Goal: Task Accomplishment & Management: Manage account settings

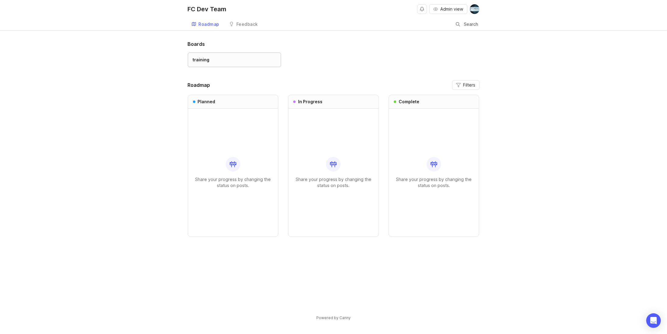
click at [207, 60] on div "training" at bounding box center [201, 60] width 17 height 7
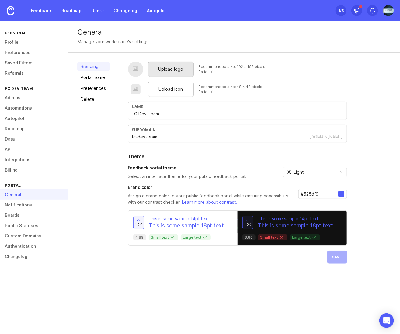
click at [184, 72] on div "Upload logo" at bounding box center [171, 69] width 46 height 15
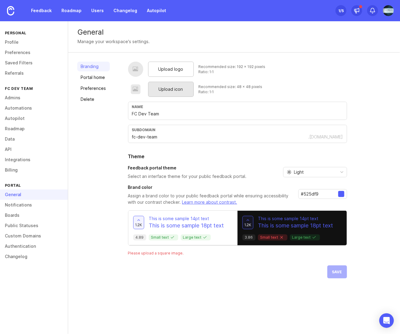
click at [156, 89] on div "Upload icon" at bounding box center [171, 89] width 46 height 15
click at [163, 68] on span "Upload logo" at bounding box center [170, 69] width 25 height 7
click at [168, 87] on span "Upload icon" at bounding box center [171, 89] width 24 height 7
click at [323, 175] on div "Light" at bounding box center [308, 172] width 51 height 10
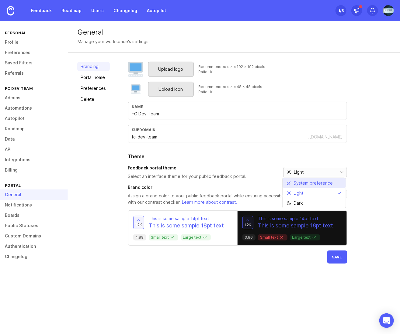
click at [320, 182] on span "System preference" at bounding box center [313, 183] width 39 height 7
click at [340, 257] on span "Save" at bounding box center [337, 257] width 10 height 5
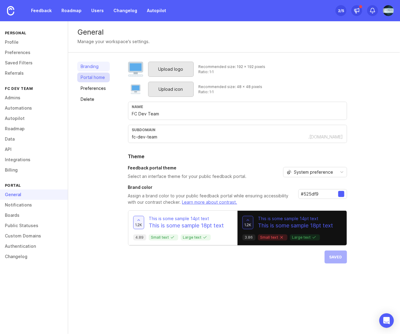
click at [94, 75] on link "Portal home" at bounding box center [93, 78] width 33 height 10
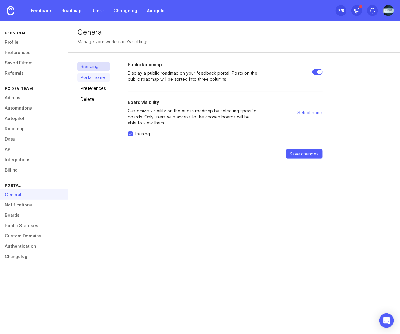
click at [92, 64] on link "Branding" at bounding box center [93, 67] width 33 height 10
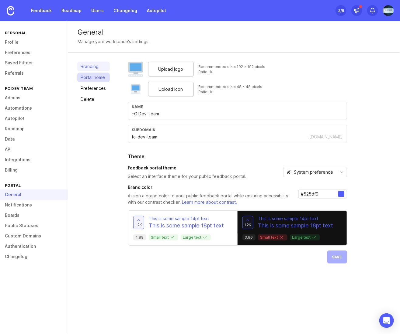
click at [97, 77] on link "Portal home" at bounding box center [93, 78] width 33 height 10
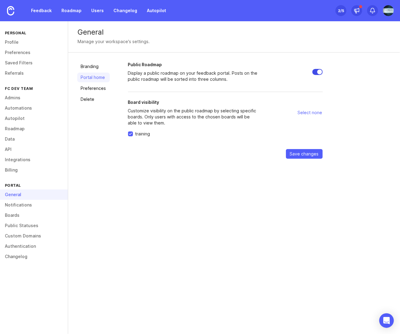
drag, startPoint x: 316, startPoint y: 73, endPoint x: 333, endPoint y: 72, distance: 17.0
click at [333, 72] on div "Public Roadmap Display a public roadmap on your feedback portal. Posts on the p…" at bounding box center [259, 110] width 263 height 97
click at [100, 85] on link "Preferences" at bounding box center [93, 89] width 33 height 10
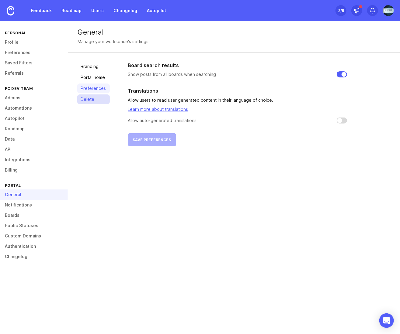
click at [94, 98] on link "Delete" at bounding box center [93, 100] width 33 height 10
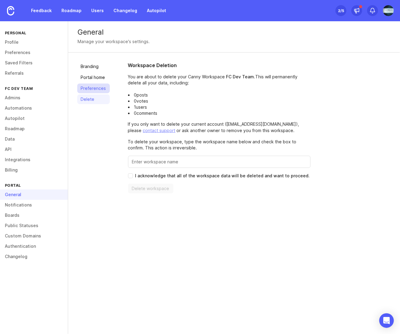
click at [94, 88] on link "Preferences" at bounding box center [93, 89] width 33 height 10
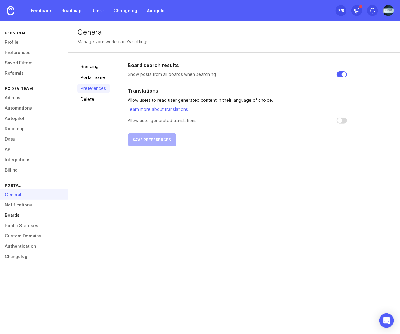
click at [9, 217] on link "Boards" at bounding box center [34, 215] width 68 height 10
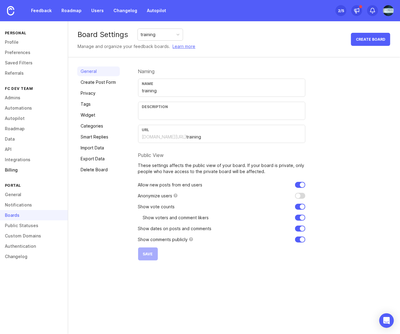
click at [14, 168] on link "Billing" at bounding box center [34, 170] width 68 height 10
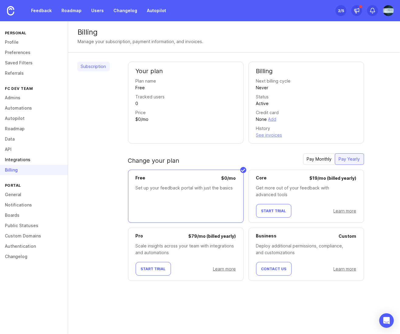
click at [14, 160] on link "Integrations" at bounding box center [34, 160] width 68 height 10
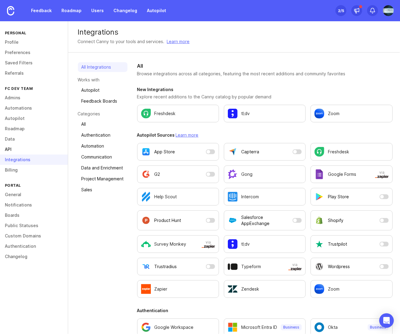
click at [10, 150] on link "API" at bounding box center [34, 149] width 68 height 10
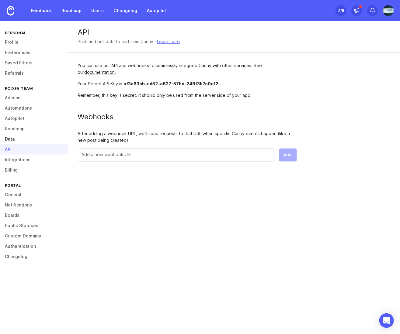
click at [11, 138] on link "Data" at bounding box center [34, 139] width 68 height 10
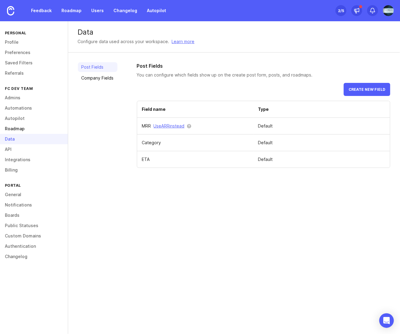
click at [15, 128] on link "Roadmap" at bounding box center [34, 129] width 68 height 10
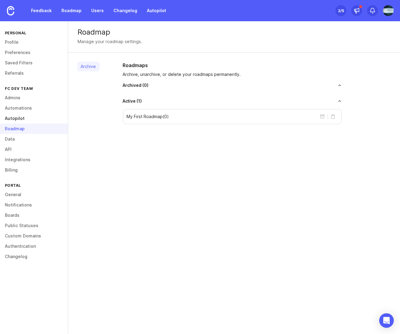
click at [19, 117] on link "Autopilot" at bounding box center [34, 118] width 68 height 10
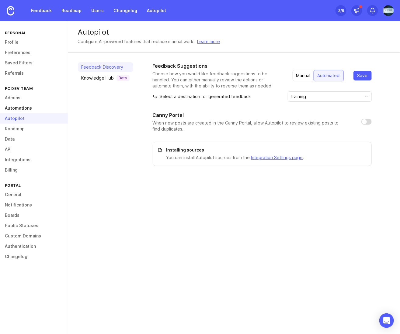
click at [21, 109] on link "Automations" at bounding box center [34, 108] width 68 height 10
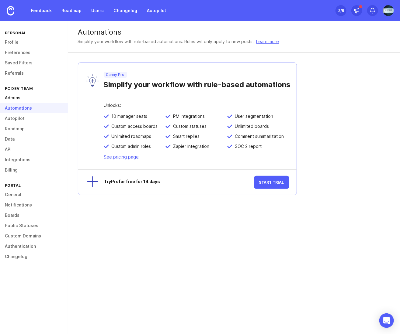
click at [23, 94] on link "Admins" at bounding box center [34, 98] width 68 height 10
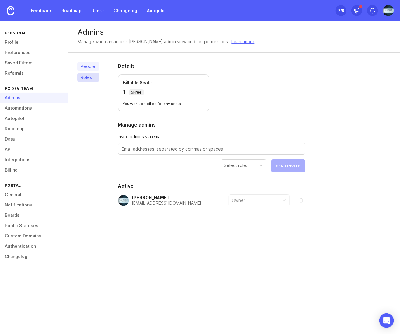
click at [85, 76] on link "Roles" at bounding box center [88, 78] width 22 height 10
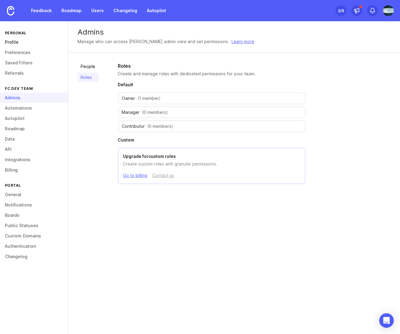
click at [18, 43] on link "Profile" at bounding box center [34, 42] width 68 height 10
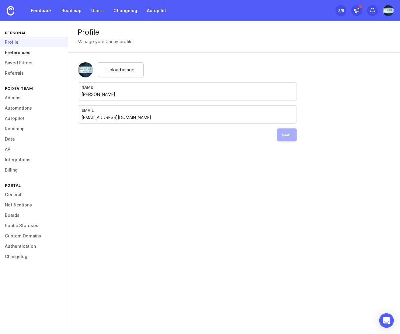
click at [16, 54] on link "Preferences" at bounding box center [34, 52] width 68 height 10
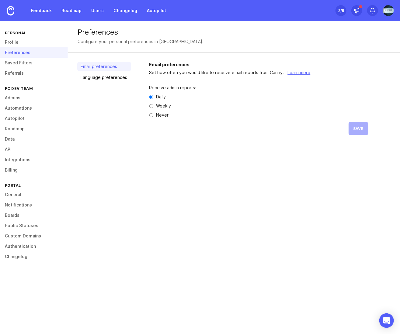
click at [346, 11] on div "Set up Canny 2 /5" at bounding box center [340, 10] width 11 height 9
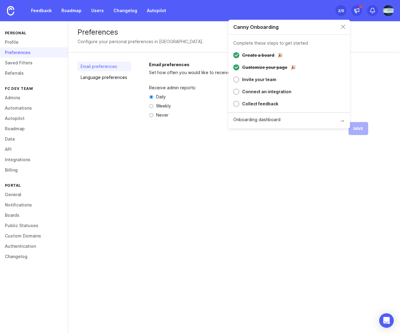
click at [238, 81] on div at bounding box center [236, 80] width 6 height 6
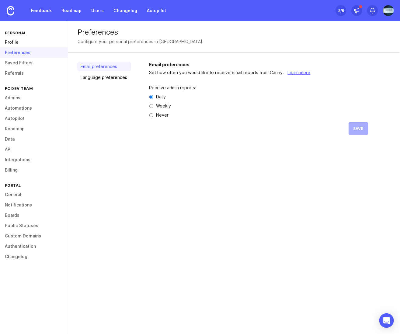
click at [22, 42] on link "Profile" at bounding box center [34, 42] width 68 height 10
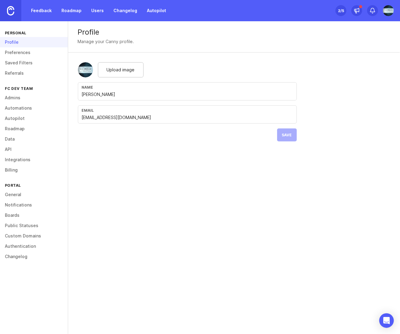
click at [7, 9] on img at bounding box center [10, 10] width 7 height 9
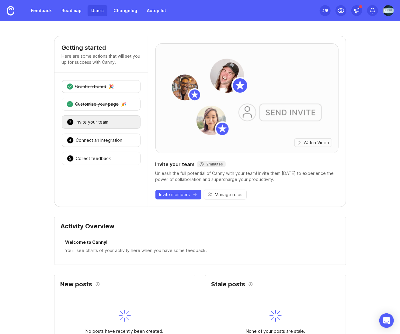
click at [96, 11] on link "Users" at bounding box center [98, 10] width 20 height 11
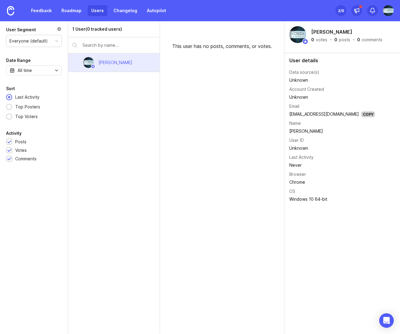
click at [183, 119] on div "This user has no posts, comments, or votes." at bounding box center [222, 177] width 124 height 313
click at [59, 27] on div at bounding box center [59, 29] width 5 height 7
click at [385, 10] on img at bounding box center [388, 10] width 11 height 11
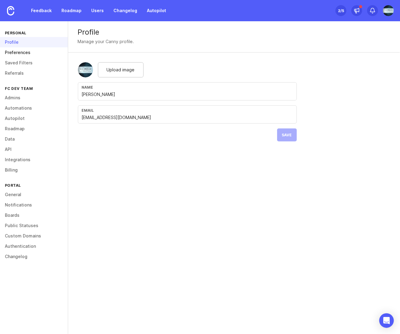
click at [13, 54] on link "Preferences" at bounding box center [34, 52] width 68 height 10
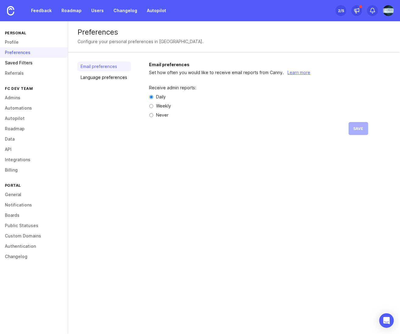
click at [32, 62] on link "Saved Filters" at bounding box center [34, 63] width 68 height 10
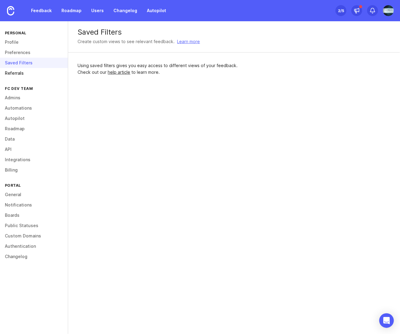
click at [32, 72] on link "Referrals" at bounding box center [34, 73] width 68 height 10
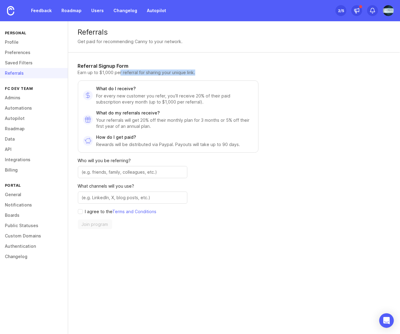
drag, startPoint x: 119, startPoint y: 71, endPoint x: 206, endPoint y: 71, distance: 87.2
click at [206, 71] on p "Earn up to $1,000 per referral for sharing your unique link." at bounding box center [168, 73] width 181 height 6
click at [14, 98] on link "Admins" at bounding box center [34, 98] width 68 height 10
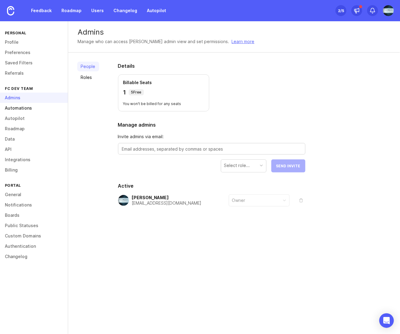
click at [14, 106] on link "Automations" at bounding box center [34, 108] width 68 height 10
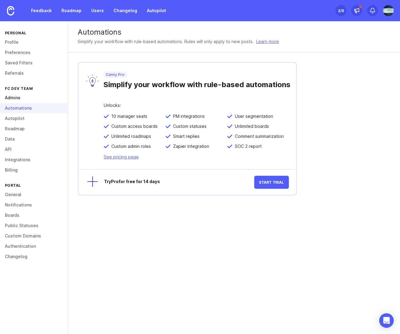
click at [14, 96] on link "Admins" at bounding box center [34, 98] width 68 height 10
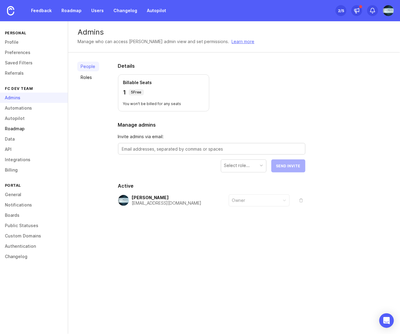
click at [16, 129] on link "Roadmap" at bounding box center [34, 129] width 68 height 10
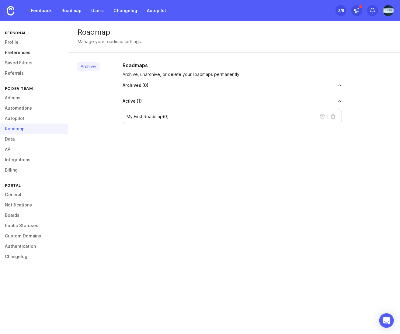
click at [12, 54] on link "Preferences" at bounding box center [34, 52] width 68 height 10
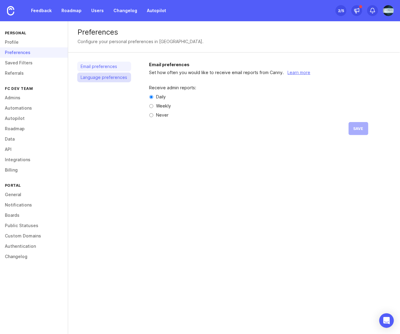
click at [106, 75] on link "Language preferences" at bounding box center [104, 78] width 54 height 10
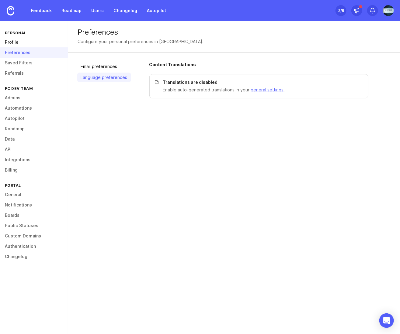
click at [25, 44] on link "Profile" at bounding box center [34, 42] width 68 height 10
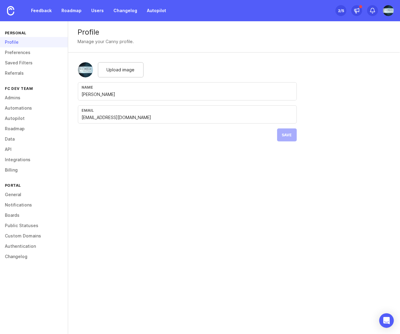
click at [390, 10] on img at bounding box center [388, 10] width 11 height 11
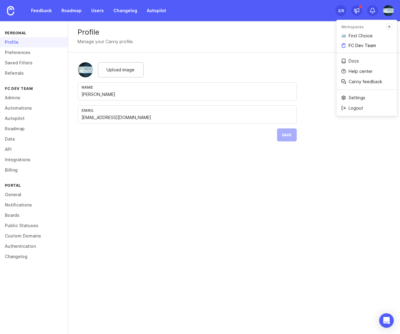
click at [368, 45] on p "FC Dev Team" at bounding box center [361, 46] width 27 height 6
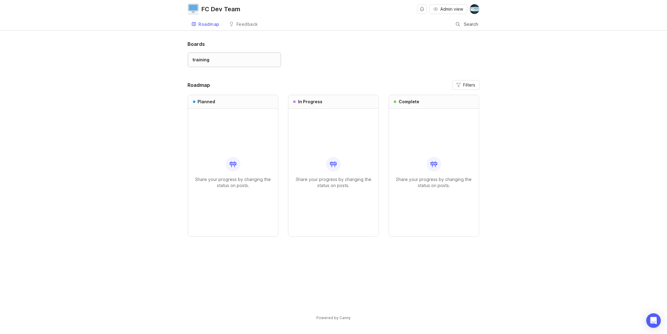
click at [206, 59] on div "training" at bounding box center [201, 60] width 17 height 7
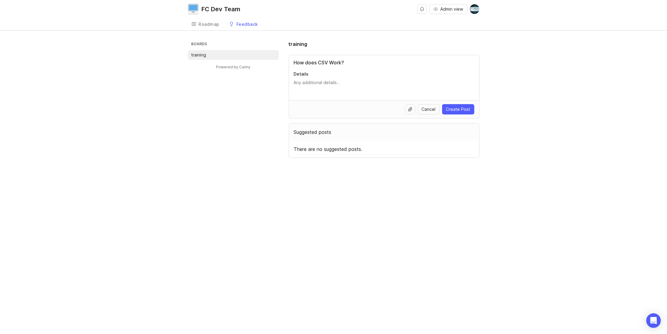
type input "How does CSV Work?"
click at [318, 85] on textarea "Details" at bounding box center [384, 86] width 181 height 12
drag, startPoint x: 332, startPoint y: 88, endPoint x: 328, endPoint y: 89, distance: 3.6
click at [328, 89] on textarea "All the imports are working through csv files How does the CSB file work and ho…" at bounding box center [384, 86] width 181 height 12
click at [435, 89] on textarea "All the imports are working through csv files How does the CSV file work and ho…" at bounding box center [384, 86] width 181 height 12
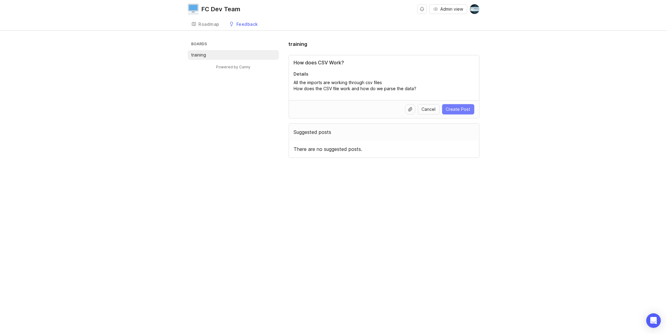
type textarea "All the imports are working through csv files How does the CSV file work and ho…"
click at [454, 109] on span "Create Post" at bounding box center [458, 109] width 24 height 6
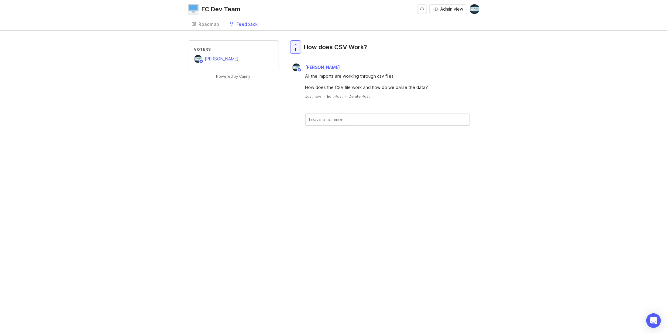
click at [252, 24] on div "Feedback" at bounding box center [247, 24] width 22 height 4
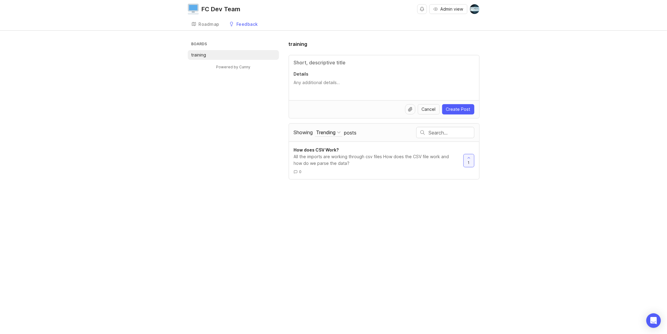
click at [475, 10] on img at bounding box center [475, 9] width 10 height 10
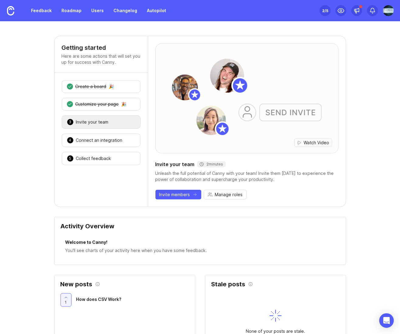
click at [390, 15] on img at bounding box center [388, 10] width 11 height 11
click at [364, 45] on p "FC Dev Team" at bounding box center [361, 46] width 27 height 6
click at [10, 12] on img at bounding box center [10, 10] width 7 height 9
click at [388, 9] on img at bounding box center [388, 10] width 11 height 11
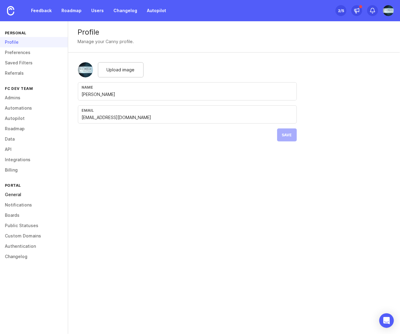
click at [20, 195] on link "General" at bounding box center [34, 195] width 68 height 10
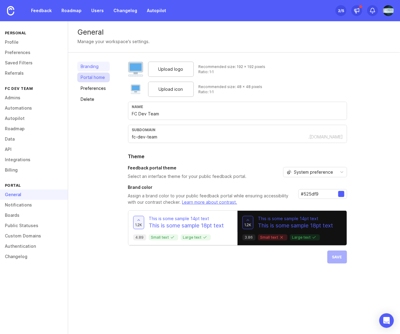
click at [92, 77] on link "Portal home" at bounding box center [93, 78] width 33 height 10
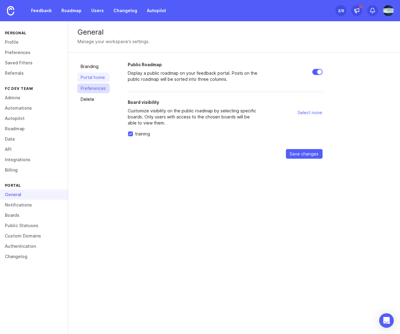
click at [89, 88] on link "Preferences" at bounding box center [93, 89] width 33 height 10
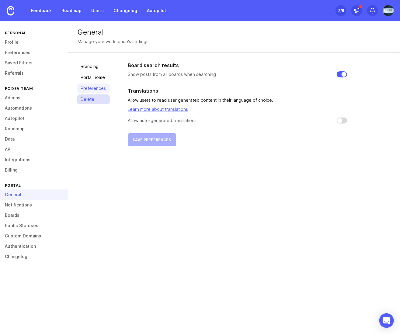
click at [85, 98] on link "Delete" at bounding box center [93, 100] width 33 height 10
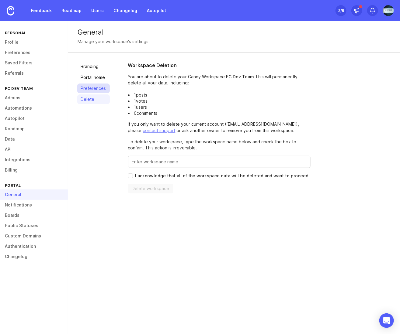
click at [90, 86] on link "Preferences" at bounding box center [93, 89] width 33 height 10
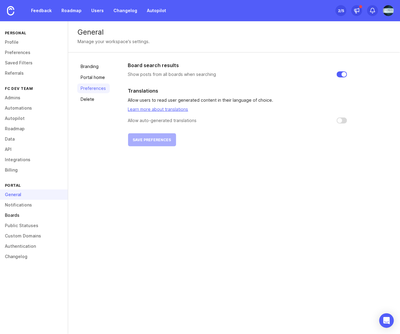
click at [19, 217] on link "Boards" at bounding box center [34, 215] width 68 height 10
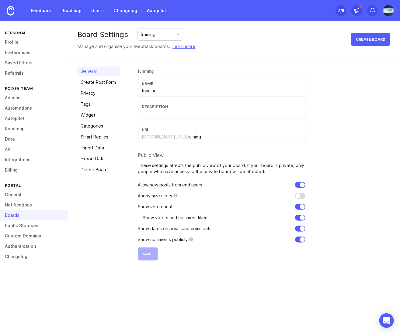
click at [147, 92] on input "training" at bounding box center [221, 91] width 159 height 7
drag, startPoint x: 143, startPoint y: 90, endPoint x: 140, endPoint y: 90, distance: 3.4
click at [140, 90] on div "Name training" at bounding box center [221, 88] width 167 height 18
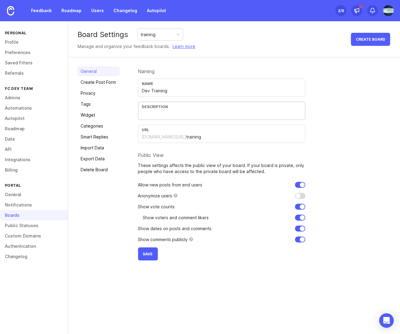
click at [162, 113] on input "text" at bounding box center [221, 114] width 159 height 7
drag, startPoint x: 152, startPoint y: 90, endPoint x: 136, endPoint y: 90, distance: 16.4
click at [136, 90] on div "General Create Post Form Privacy Tags Widget Categories Smart Replies Import Da…" at bounding box center [234, 163] width 332 height 212
type input "Training"
click at [167, 116] on input "text" at bounding box center [221, 114] width 159 height 7
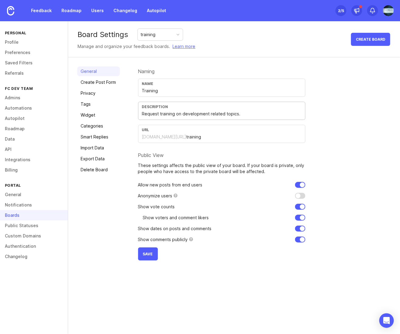
type input "Request training on development related topics."
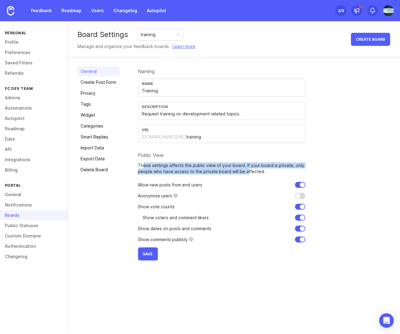
drag, startPoint x: 144, startPoint y: 165, endPoint x: 245, endPoint y: 169, distance: 101.6
click at [245, 169] on p "These settings affects the public view of your board. If your board is private,…" at bounding box center [221, 169] width 167 height 12
click at [149, 252] on span "Save" at bounding box center [148, 254] width 10 height 5
click at [104, 85] on link "Create Post Form" at bounding box center [98, 83] width 43 height 10
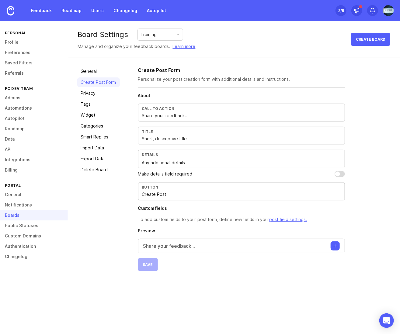
click at [160, 192] on input "Create Post" at bounding box center [241, 194] width 199 height 7
click at [161, 192] on input "Create Post" at bounding box center [241, 194] width 199 height 7
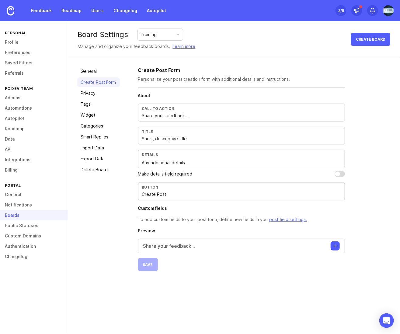
click at [145, 195] on input "Create Post" at bounding box center [241, 194] width 199 height 7
drag, startPoint x: 169, startPoint y: 193, endPoint x: 168, endPoint y: 199, distance: 5.8
click at [168, 199] on div "Button Request Traning" at bounding box center [241, 191] width 207 height 18
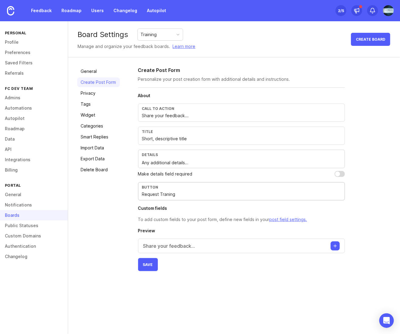
click at [166, 193] on input "Request Traning" at bounding box center [241, 194] width 199 height 7
type input "Request"
click at [180, 137] on input "Short, descriptive title" at bounding box center [241, 139] width 199 height 7
drag, startPoint x: 196, startPoint y: 137, endPoint x: 115, endPoint y: 136, distance: 80.2
click at [115, 136] on div "General Create Post Form Privacy Tags Widget Categories Smart Replies Import Da…" at bounding box center [234, 168] width 332 height 223
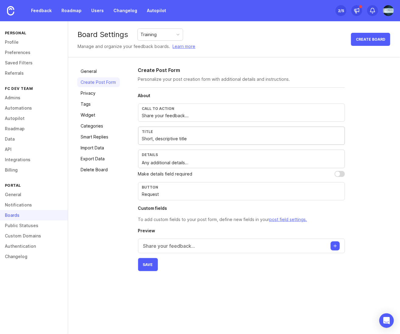
click at [171, 116] on input "Share your feedback..." at bounding box center [241, 115] width 199 height 7
click at [193, 116] on input "Share your feedback..." at bounding box center [241, 115] width 199 height 7
drag, startPoint x: 213, startPoint y: 116, endPoint x: 119, endPoint y: 115, distance: 93.9
click at [119, 115] on div "General Create Post Form Privacy Tags Widget Categories Smart Replies Import Da…" at bounding box center [234, 168] width 332 height 223
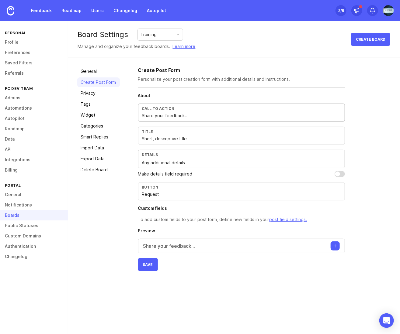
click at [176, 118] on input "Share your feedback..." at bounding box center [241, 115] width 199 height 7
drag, startPoint x: 183, startPoint y: 115, endPoint x: 112, endPoint y: 115, distance: 70.2
click at [112, 115] on div "General Create Post Form Privacy Tags Widget Categories Smart Replies Import Da…" at bounding box center [234, 168] width 332 height 223
drag, startPoint x: 189, startPoint y: 115, endPoint x: 163, endPoint y: 115, distance: 26.1
click at [163, 115] on input "Suggest a training topic..." at bounding box center [241, 115] width 199 height 7
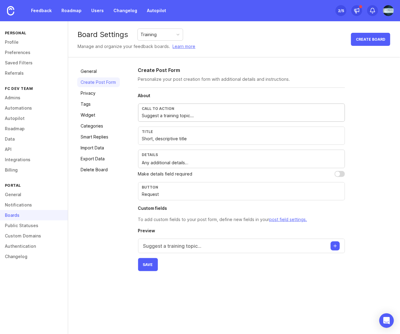
type input "Suggest a training topic..."
drag, startPoint x: 190, startPoint y: 136, endPoint x: 155, endPoint y: 137, distance: 35.0
click at [155, 137] on input "Short, descriptive title" at bounding box center [241, 139] width 199 height 7
click at [175, 163] on textarea "Any additional details…" at bounding box center [241, 163] width 199 height 7
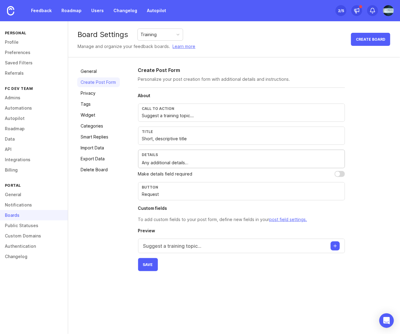
click at [196, 162] on textarea "Any additional details…" at bounding box center [241, 163] width 199 height 7
click at [169, 116] on input "Suggest a training topic..." at bounding box center [241, 115] width 199 height 7
click at [170, 119] on div "Call to action Suggest a training topic..." at bounding box center [241, 113] width 207 height 18
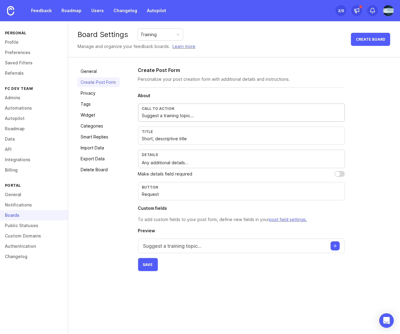
click at [167, 114] on input "Suggest a training topic..." at bounding box center [241, 115] width 199 height 7
click at [182, 115] on input "Suggest a training topic..." at bounding box center [241, 115] width 199 height 7
click at [171, 195] on input "Request" at bounding box center [241, 194] width 199 height 7
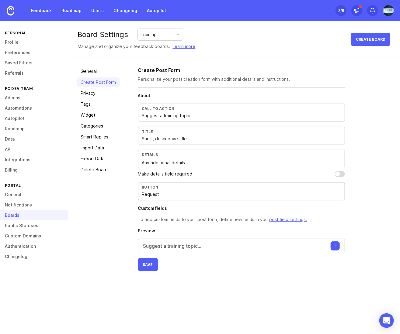
click at [142, 194] on input "Request" at bounding box center [241, 194] width 199 height 7
type input "Add Request"
click at [147, 263] on span "Save" at bounding box center [148, 265] width 10 height 5
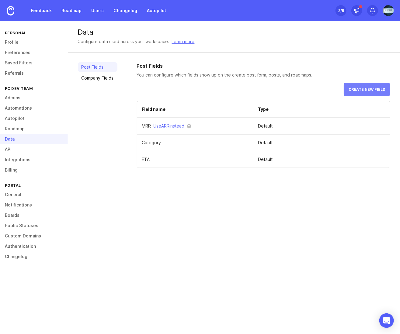
click at [364, 85] on button "Create new field" at bounding box center [366, 89] width 47 height 13
click at [94, 76] on link "Company Fields" at bounding box center [98, 78] width 40 height 10
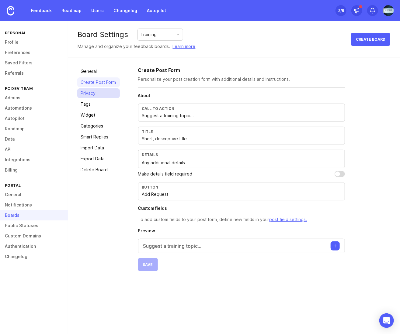
click at [90, 93] on link "Privacy" at bounding box center [98, 93] width 43 height 10
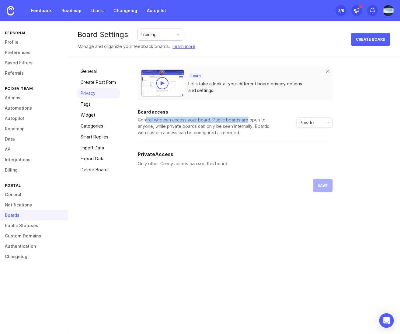
drag, startPoint x: 145, startPoint y: 118, endPoint x: 245, endPoint y: 116, distance: 99.4
click at [245, 117] on div "Control who can access your board. Public boards are open to anyone, while priv…" at bounding box center [205, 126] width 134 height 19
click at [323, 122] on icon "toggle icon" at bounding box center [327, 122] width 10 height 5
click at [232, 126] on div "Control who can access your board. Public boards are open to anyone, while priv…" at bounding box center [205, 126] width 134 height 19
drag, startPoint x: 140, startPoint y: 118, endPoint x: 246, endPoint y: 116, distance: 106.1
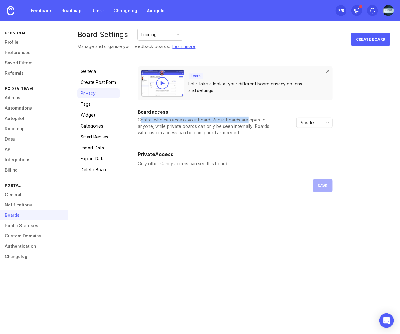
click at [246, 117] on div "Control who can access your board. Public boards are open to anyone, while priv…" at bounding box center [205, 126] width 134 height 19
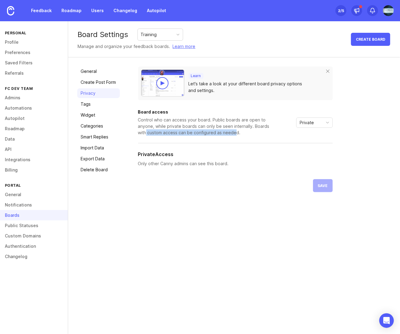
drag, startPoint x: 146, startPoint y: 131, endPoint x: 234, endPoint y: 131, distance: 87.5
click at [234, 131] on div "Control who can access your board. Public boards are open to anyone, while priv…" at bounding box center [205, 126] width 134 height 19
drag, startPoint x: 143, startPoint y: 163, endPoint x: 229, endPoint y: 160, distance: 85.7
click at [229, 160] on p "Only other Canny admins can see this board." at bounding box center [235, 163] width 195 height 7
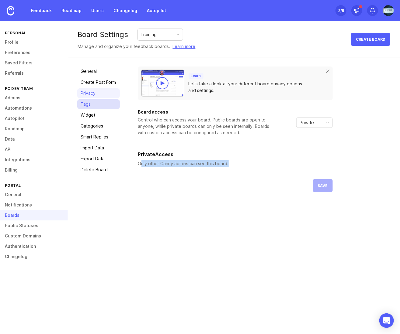
click at [89, 104] on link "Tags" at bounding box center [98, 104] width 43 height 10
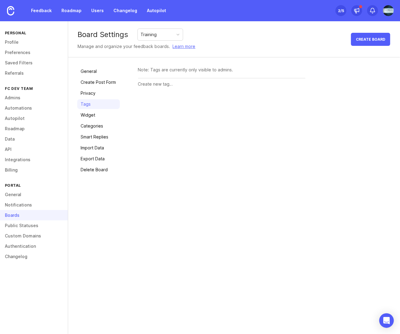
click at [161, 82] on input "text" at bounding box center [221, 84] width 167 height 7
click at [171, 70] on div "Note: Tags are currently only visible to admins." at bounding box center [221, 70] width 167 height 7
click at [162, 82] on input "text" at bounding box center [221, 84] width 167 height 7
type input "Backend"
click at [292, 84] on span "Create" at bounding box center [293, 84] width 15 height 5
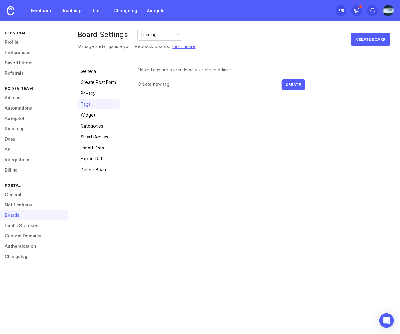
click at [165, 82] on div "Note: Tags are currently only visible to admins. Create" at bounding box center [221, 78] width 167 height 23
click at [171, 99] on input "text" at bounding box center [209, 100] width 143 height 7
type input "Frontend"
click at [281, 95] on button "Create" at bounding box center [293, 100] width 24 height 11
type input "Intergration"
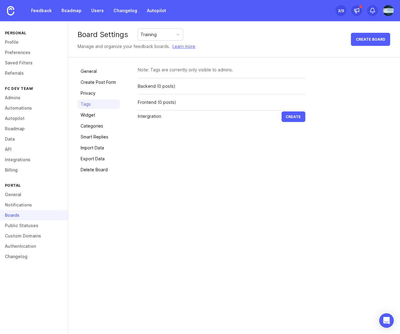
click at [281, 112] on button "Create" at bounding box center [293, 117] width 24 height 11
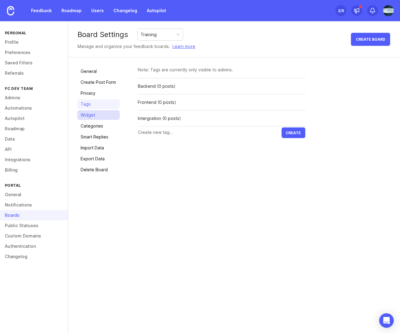
click at [97, 115] on link "Widget" at bounding box center [98, 115] width 43 height 10
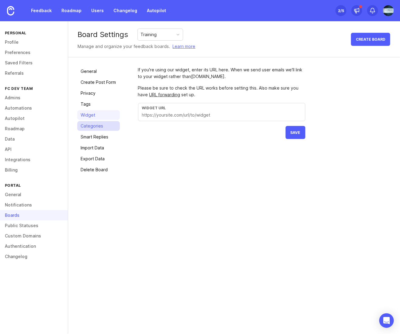
click at [94, 125] on link "Categories" at bounding box center [98, 126] width 43 height 10
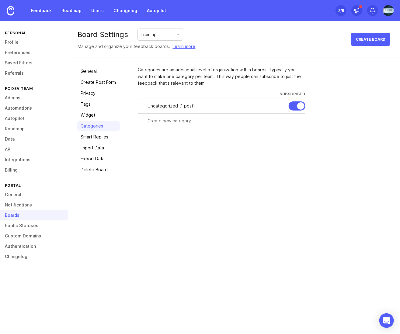
click at [174, 106] on div "Uncategorized ( 1 post )" at bounding box center [216, 106] width 136 height 7
click at [101, 137] on link "Smart Replies" at bounding box center [98, 137] width 43 height 10
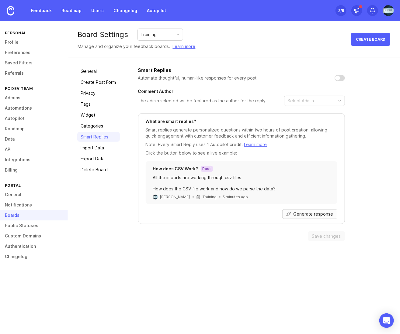
click at [292, 212] on button "Generate response" at bounding box center [309, 214] width 55 height 10
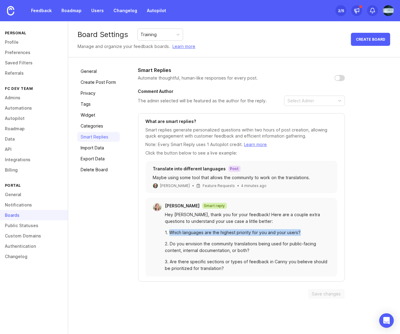
drag, startPoint x: 168, startPoint y: 232, endPoint x: 306, endPoint y: 227, distance: 138.1
click at [306, 227] on div "Hey Andrew, thank you for your feedback! Here are a couple extra questions to u…" at bounding box center [247, 242] width 165 height 60
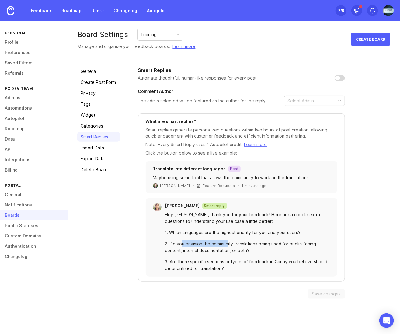
drag, startPoint x: 180, startPoint y: 243, endPoint x: 230, endPoint y: 245, distance: 50.2
click at [230, 245] on div "2. Do you envision the community translations being used for public-facing cont…" at bounding box center [247, 247] width 165 height 13
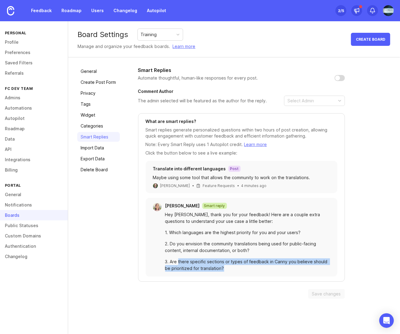
drag, startPoint x: 178, startPoint y: 260, endPoint x: 248, endPoint y: 265, distance: 70.7
click at [248, 265] on div "3. Are there specific sections or types of feedback in Canny you believe should…" at bounding box center [247, 265] width 165 height 13
click at [220, 267] on div "3. Are there specific sections or types of feedback in Canny you believe should…" at bounding box center [247, 265] width 165 height 13
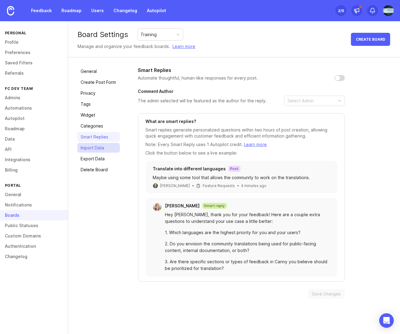
click at [91, 149] on link "Import Data" at bounding box center [98, 148] width 43 height 10
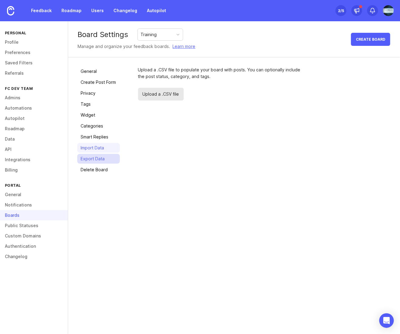
click at [94, 158] on link "Export Data" at bounding box center [98, 159] width 43 height 10
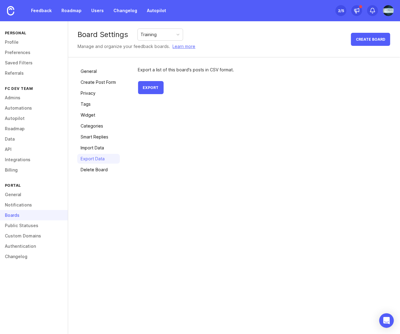
click at [167, 34] on div "Training" at bounding box center [160, 35] width 45 height 12
click at [271, 86] on div "Export a list of this board's posts in CSV format. Export" at bounding box center [221, 81] width 167 height 28
click at [93, 71] on link "General" at bounding box center [98, 72] width 43 height 10
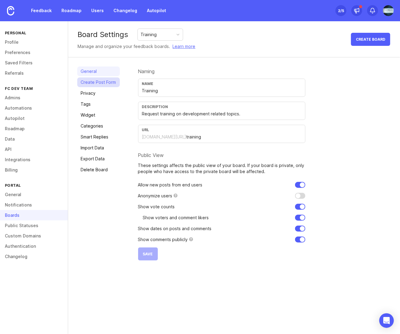
click at [96, 81] on link "Create Post Form" at bounding box center [98, 83] width 43 height 10
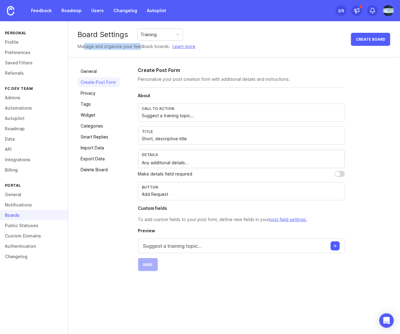
drag, startPoint x: 91, startPoint y: 46, endPoint x: 139, endPoint y: 44, distance: 48.0
click at [139, 44] on div "Manage and organize your feedback boards. Learn more" at bounding box center [137, 46] width 118 height 7
click at [158, 47] on div "Manage and organize your feedback boards. Learn more" at bounding box center [137, 46] width 118 height 7
click at [187, 47] on link "Learn more" at bounding box center [184, 46] width 23 height 7
click at [165, 32] on div "Training" at bounding box center [160, 35] width 45 height 12
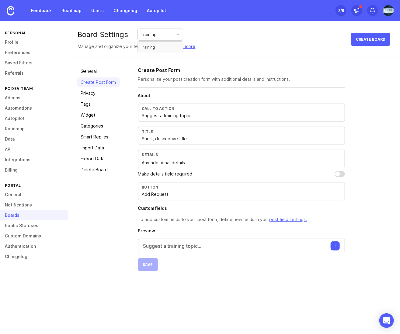
click at [235, 39] on div "Board Settings Training Manage and organize your feedback boards. Learn more Cr…" at bounding box center [234, 39] width 332 height 36
click at [355, 10] on icon at bounding box center [356, 11] width 6 height 6
click at [159, 11] on link "Autopilot" at bounding box center [156, 10] width 26 height 11
click at [17, 47] on link "Profile" at bounding box center [34, 42] width 68 height 10
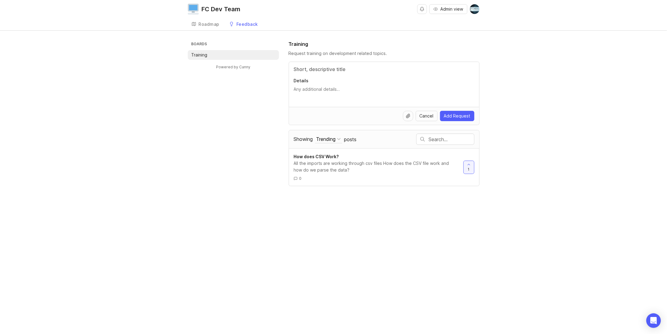
click at [199, 53] on p "Training" at bounding box center [199, 55] width 16 height 6
click at [205, 27] on link "Roadmap" at bounding box center [206, 24] width 36 height 12
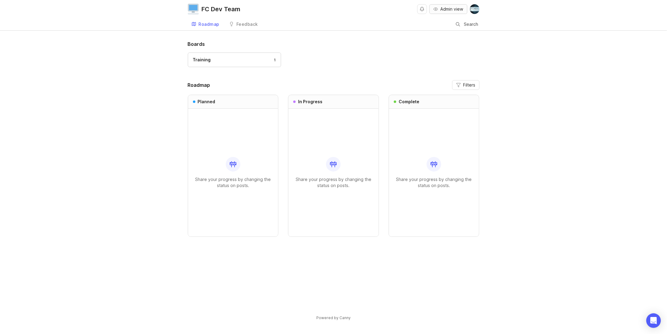
click at [441, 8] on span "Admin view" at bounding box center [452, 9] width 23 height 6
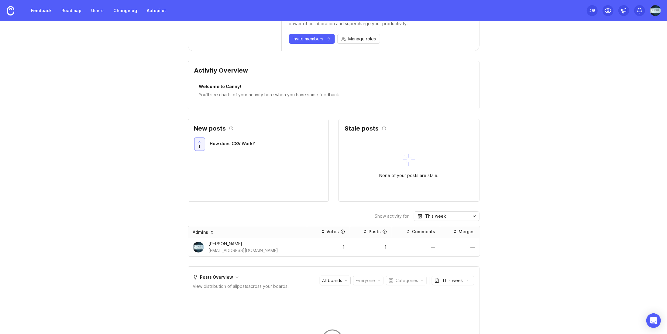
scroll to position [182, 0]
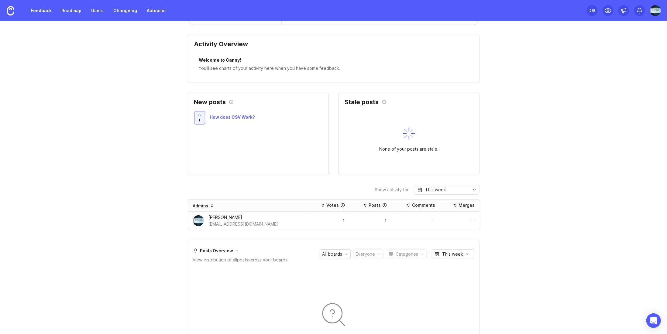
click at [236, 116] on span "How does CSV Work?" at bounding box center [232, 117] width 45 height 5
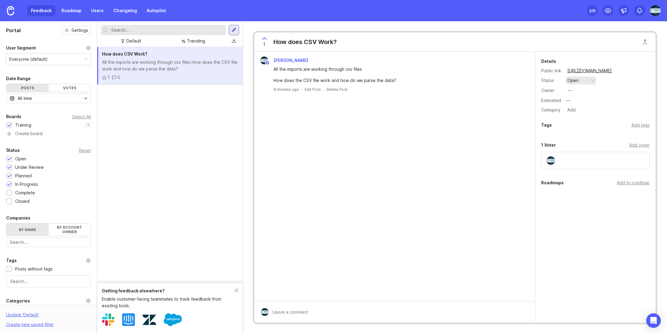
click at [589, 81] on button "open" at bounding box center [581, 81] width 30 height 8
click at [577, 102] on div "under review" at bounding box center [584, 101] width 31 height 5
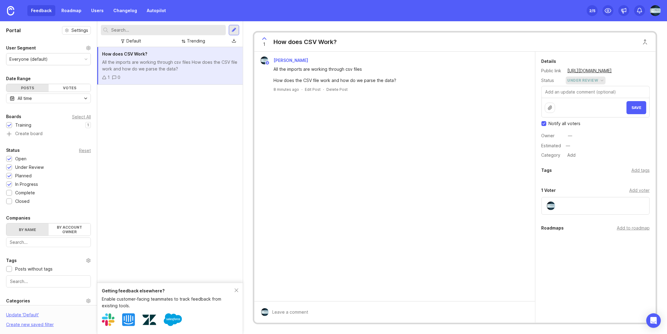
click at [597, 81] on div "under review" at bounding box center [583, 80] width 31 height 7
click at [491, 135] on div "[PERSON_NAME] All the imports are working through csv files How does the CSV fi…" at bounding box center [394, 177] width 281 height 250
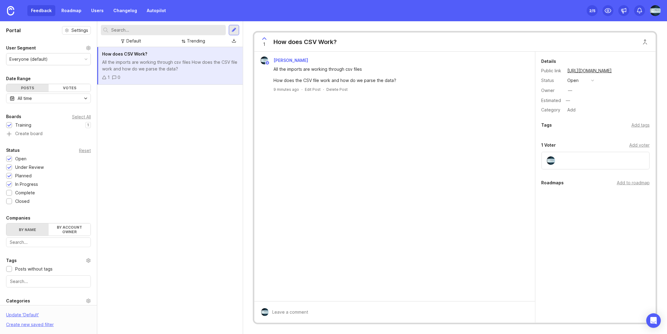
click at [264, 37] on icon at bounding box center [264, 38] width 7 height 7
